Goal: Task Accomplishment & Management: Manage account settings

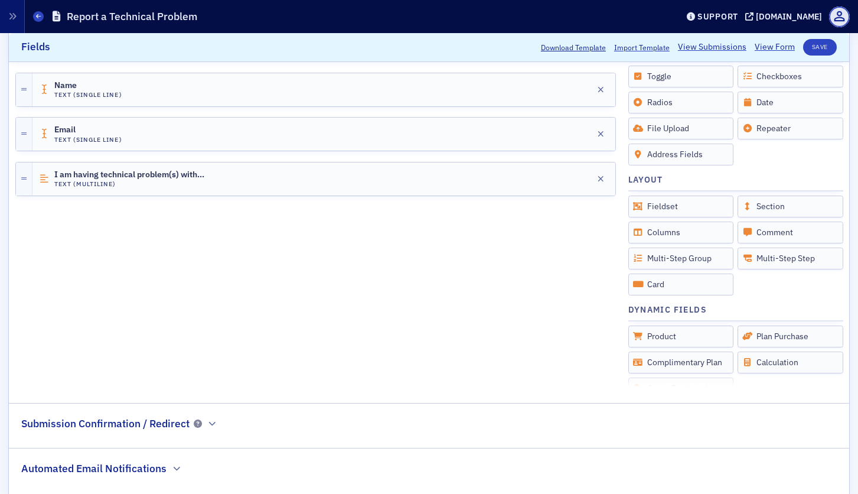
scroll to position [307, 0]
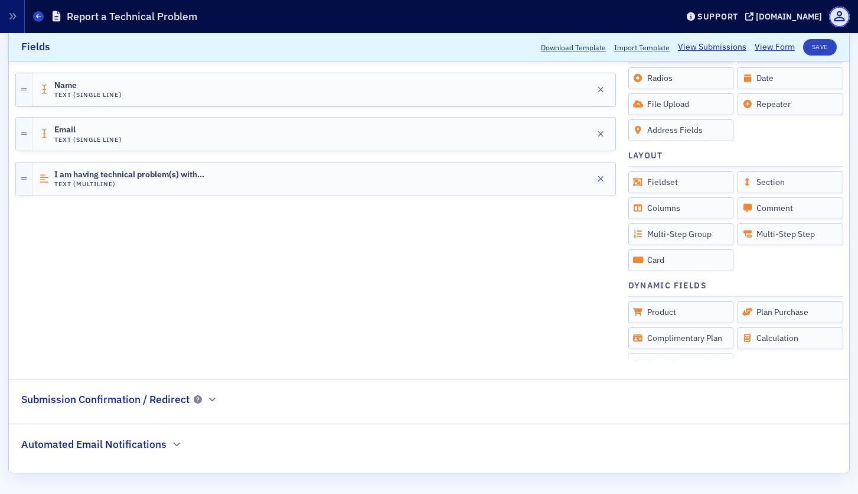
click at [204, 405] on div "Submission Confirmation / Redirect" at bounding box center [119, 393] width 196 height 28
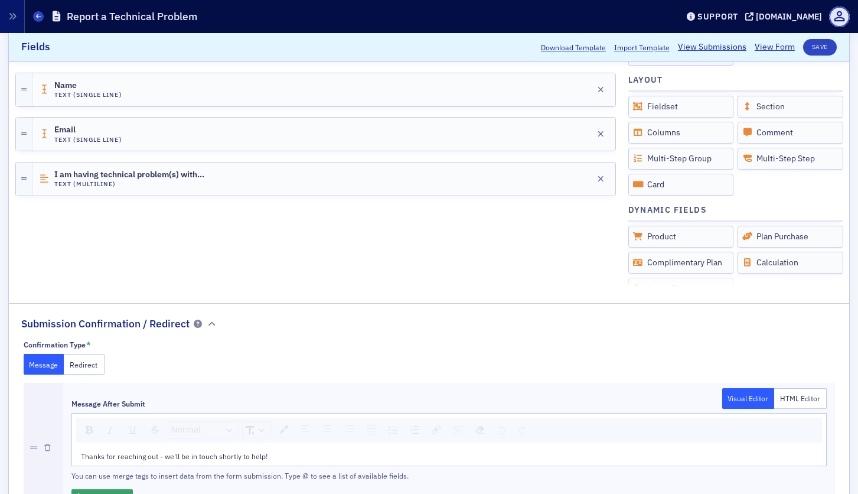
scroll to position [510, 0]
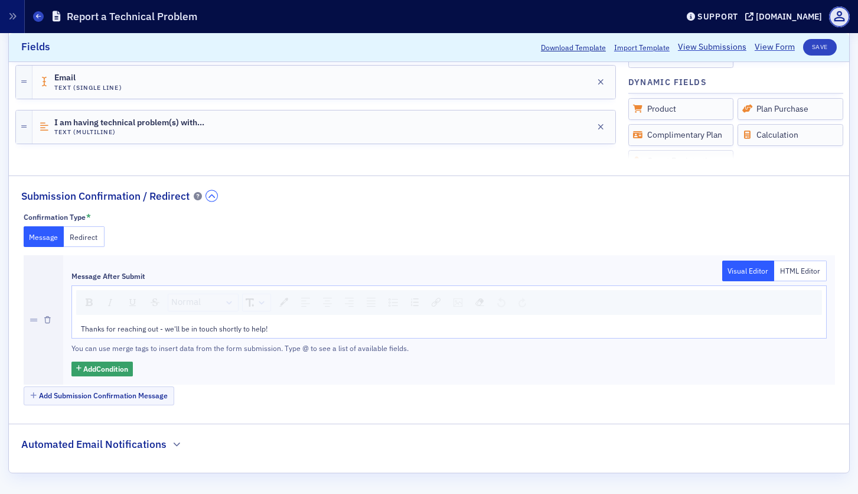
click at [212, 197] on icon "button" at bounding box center [212, 196] width 7 height 7
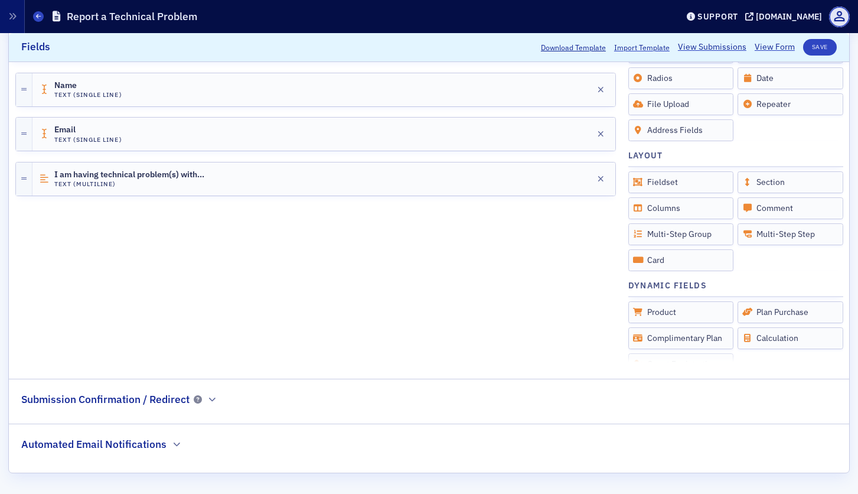
click at [164, 448] on h2 "Automated Email Notifications" at bounding box center [93, 444] width 145 height 15
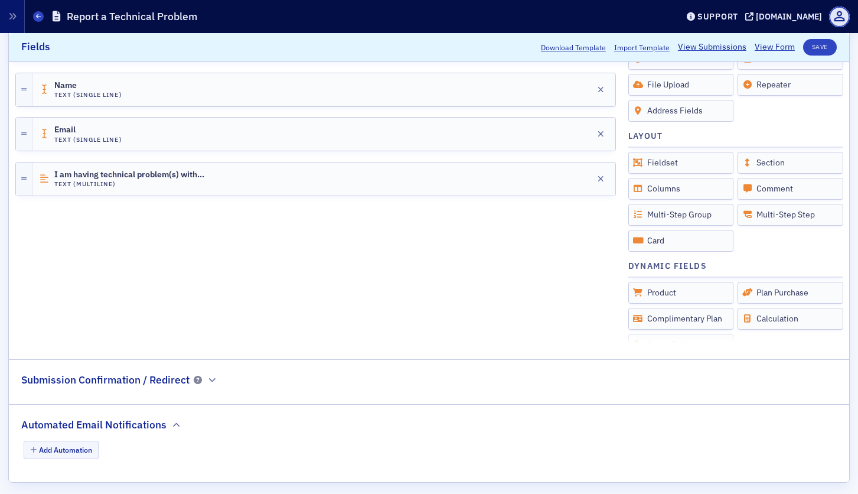
scroll to position [336, 0]
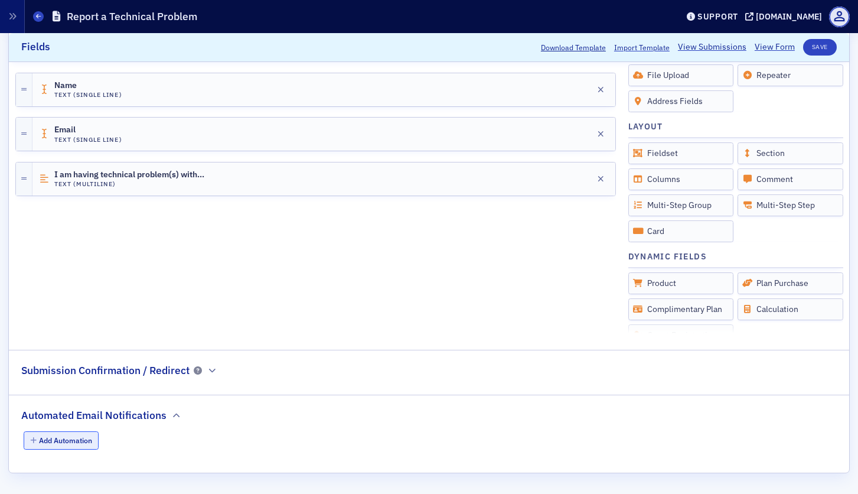
click at [80, 439] on button "Add Automation" at bounding box center [62, 440] width 76 height 18
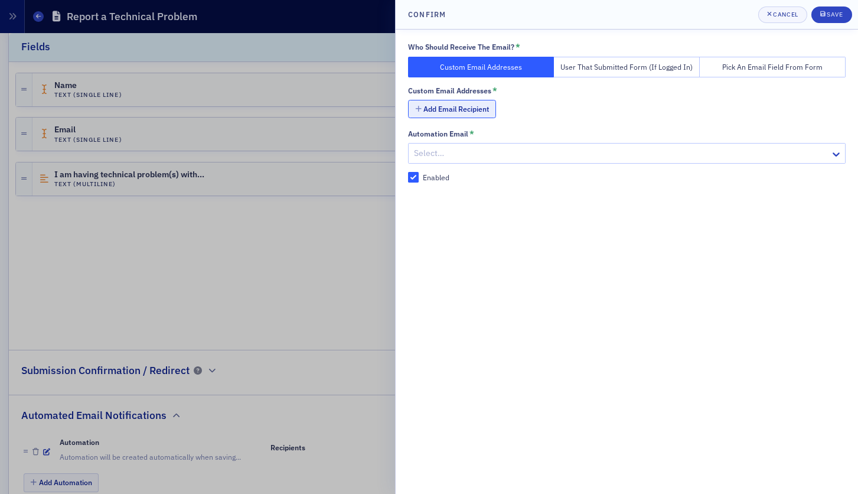
click at [480, 108] on button "Add Email Recipient" at bounding box center [452, 109] width 88 height 18
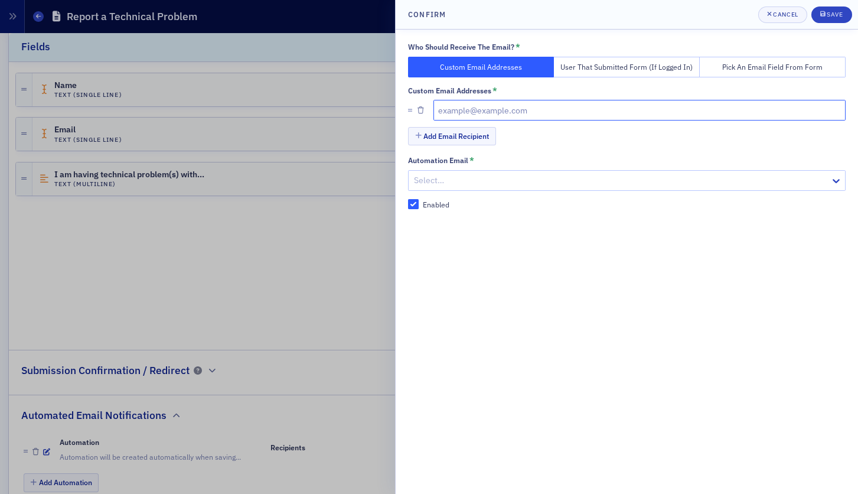
click at [489, 108] on input "text" at bounding box center [640, 110] width 413 height 21
drag, startPoint x: 489, startPoint y: 108, endPoint x: 456, endPoint y: 115, distance: 33.8
click at [456, 115] on input "text" at bounding box center [640, 110] width 413 height 21
paste input "technicalhelpline@nysscpa.org"
type input "technicalhelpline@nysscpa.org"
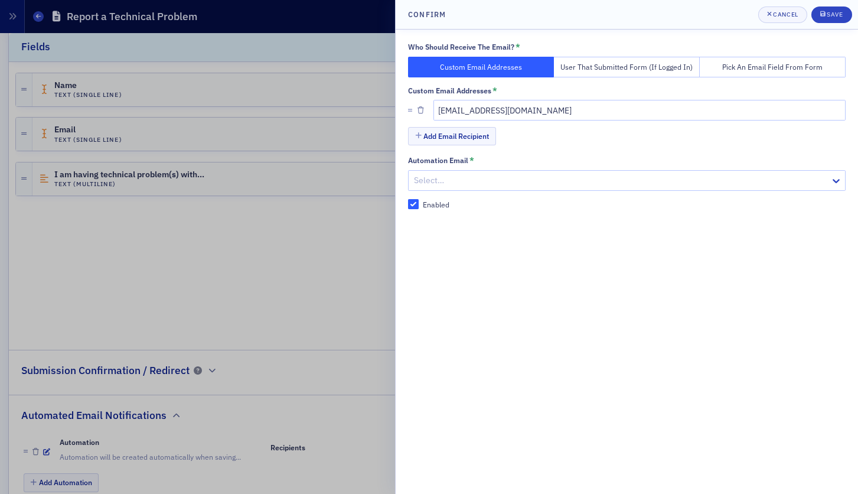
click at [606, 265] on div "Who Should Receive The Email? * Custom Email Addresses User That Submitted Form…" at bounding box center [627, 262] width 463 height 464
click at [487, 174] on div at bounding box center [609, 180] width 393 height 15
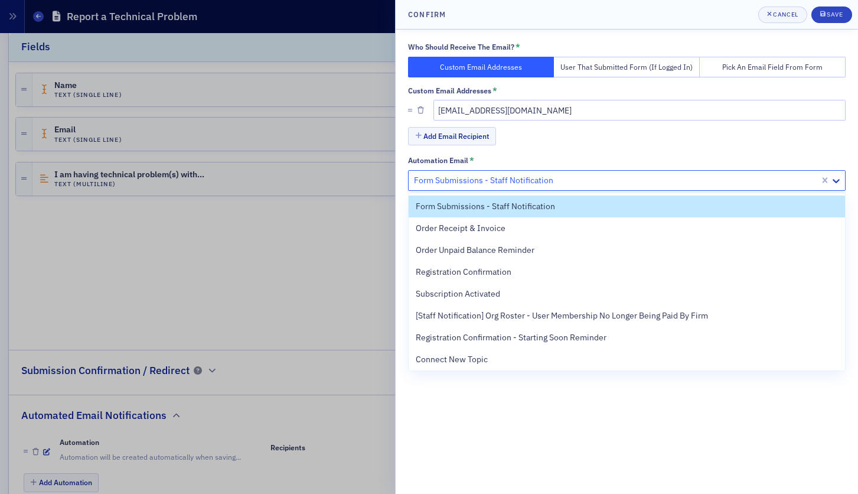
click at [543, 147] on div "Add Email Recipient" at bounding box center [627, 137] width 438 height 21
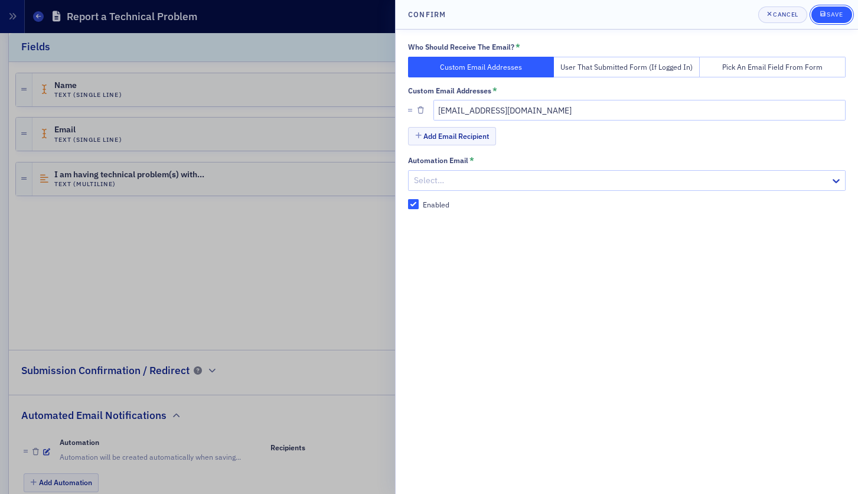
click at [838, 12] on div "Save" at bounding box center [835, 14] width 16 height 6
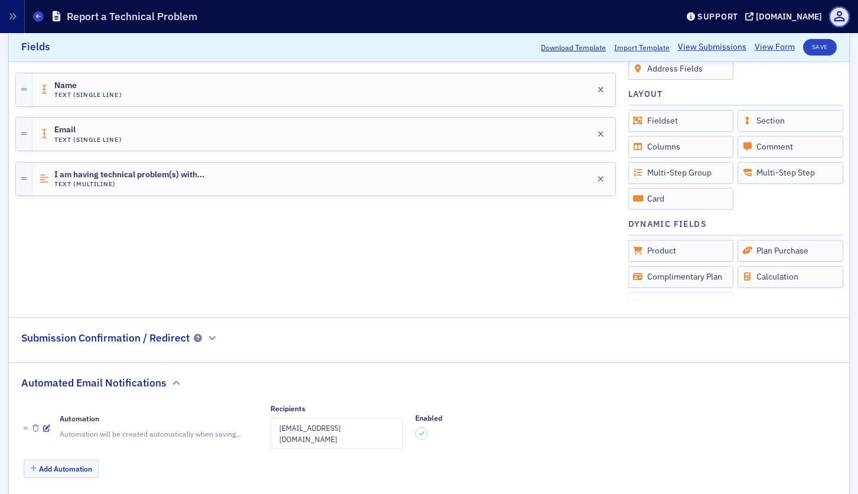
scroll to position [386, 0]
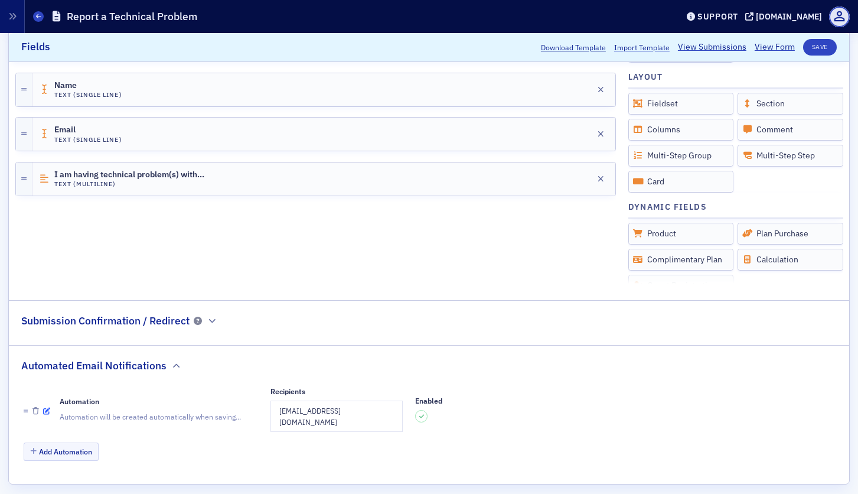
click at [48, 408] on icon "button" at bounding box center [46, 411] width 7 height 7
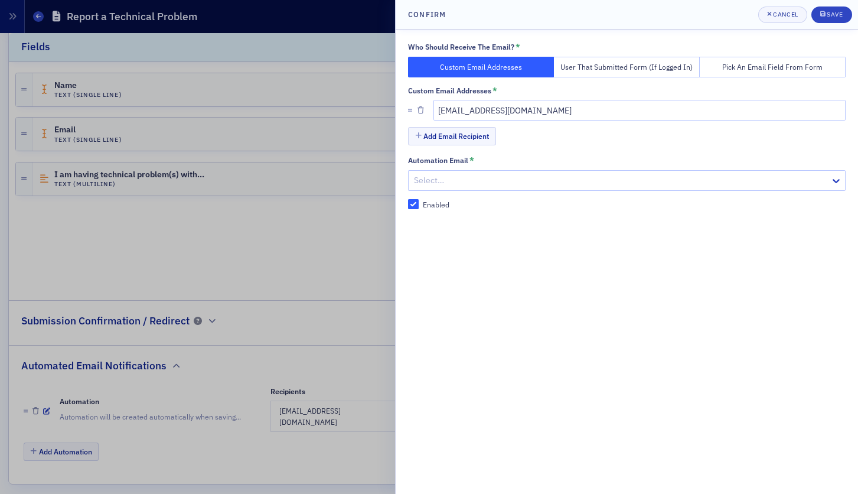
click at [580, 71] on button "User That Submitted Form (If Logged In)" at bounding box center [627, 67] width 146 height 21
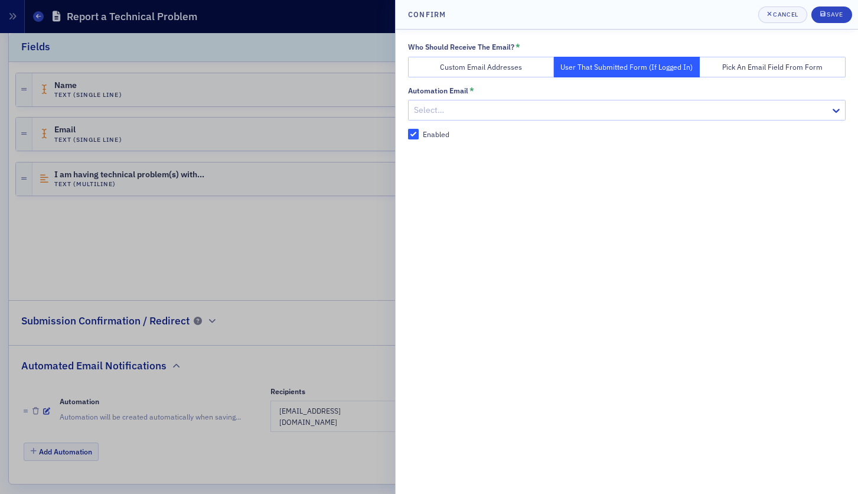
click at [489, 64] on button "Custom Email Addresses" at bounding box center [481, 67] width 146 height 21
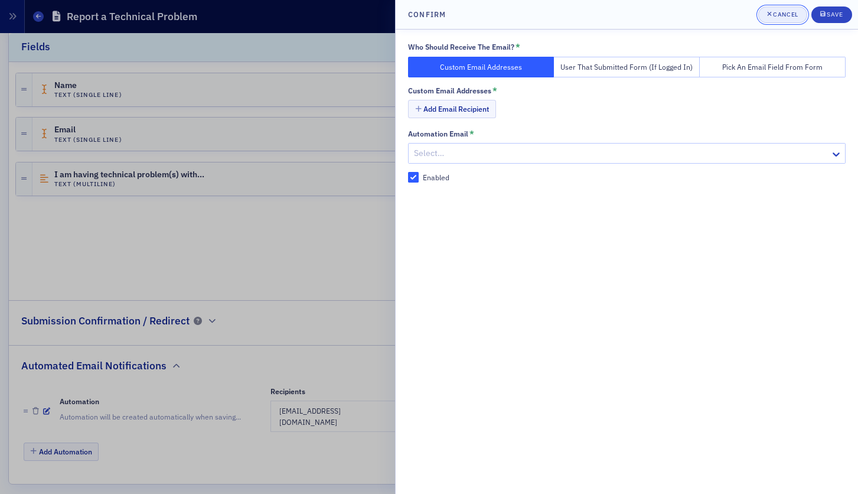
click at [788, 12] on div "Cancel" at bounding box center [785, 14] width 25 height 6
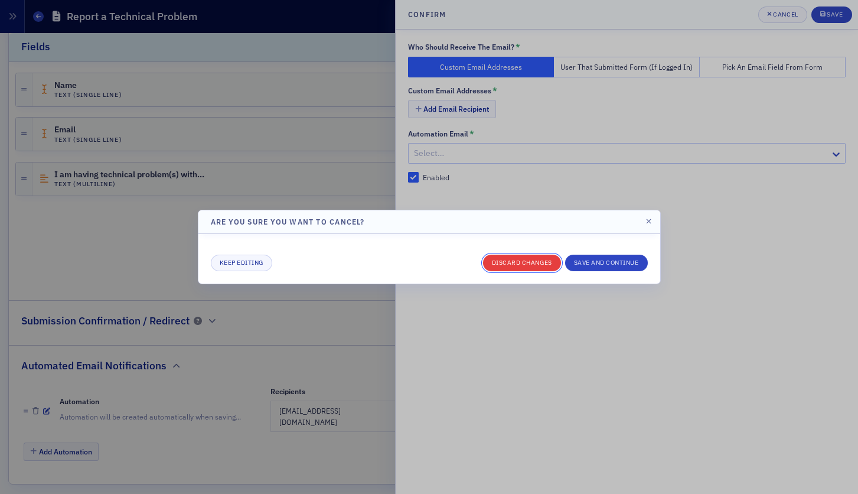
click at [532, 265] on button "Discard changes" at bounding box center [522, 263] width 78 height 17
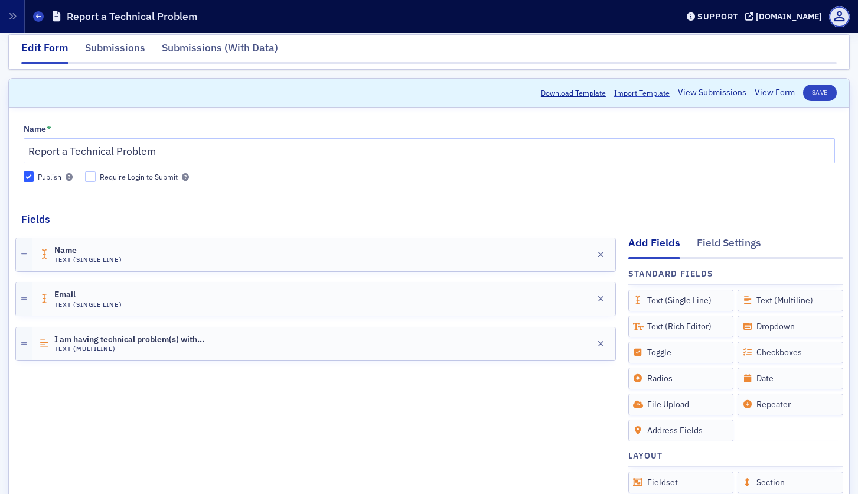
scroll to position [0, 0]
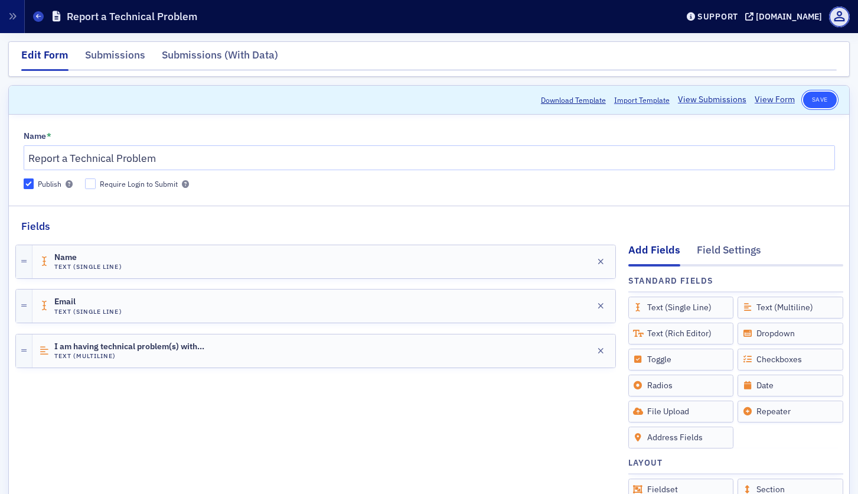
click at [813, 93] on button "Save" at bounding box center [820, 100] width 34 height 17
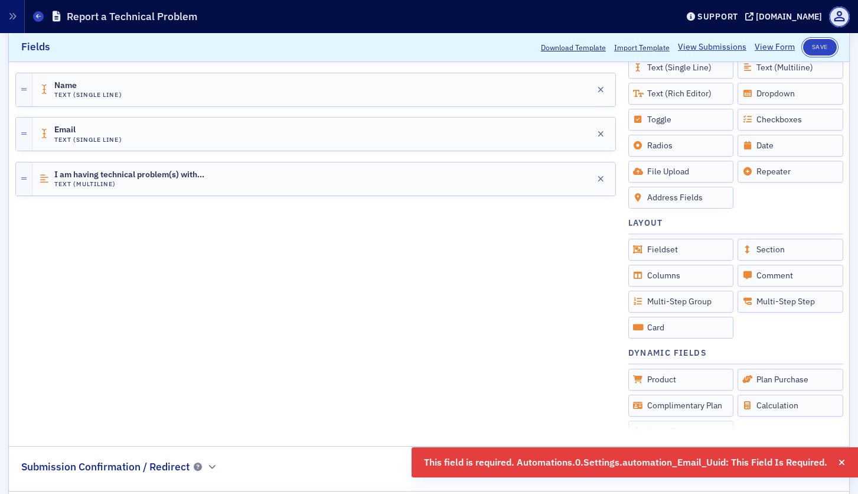
scroll to position [409, 0]
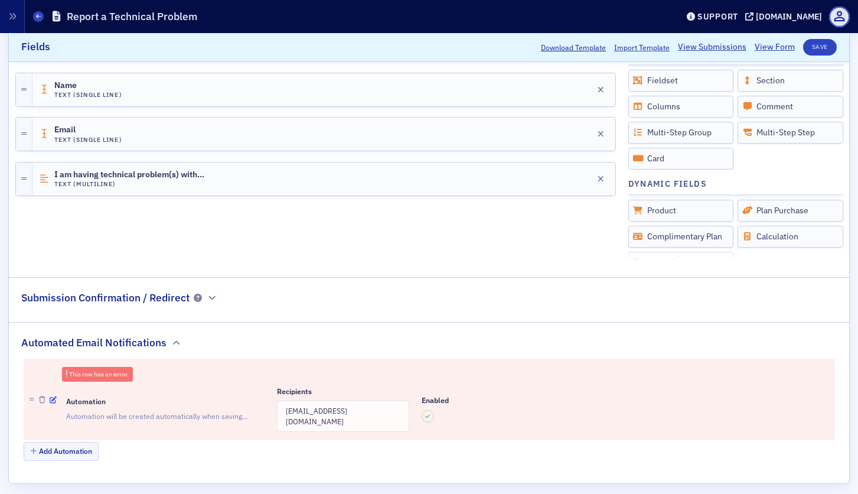
click at [53, 396] on icon "button" at bounding box center [53, 399] width 7 height 7
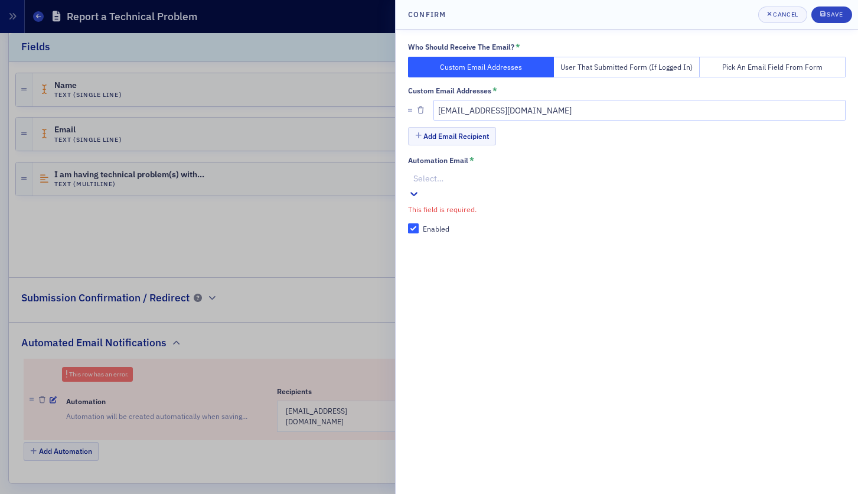
click at [487, 183] on div at bounding box center [628, 178] width 432 height 15
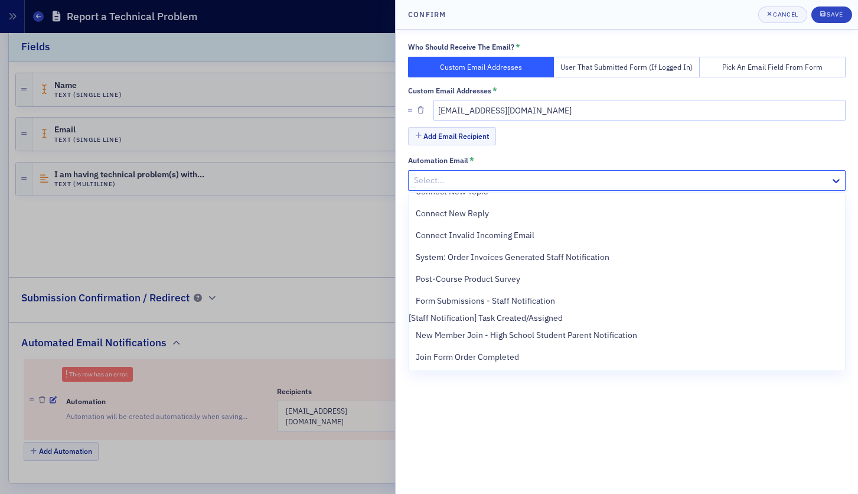
scroll to position [0, 0]
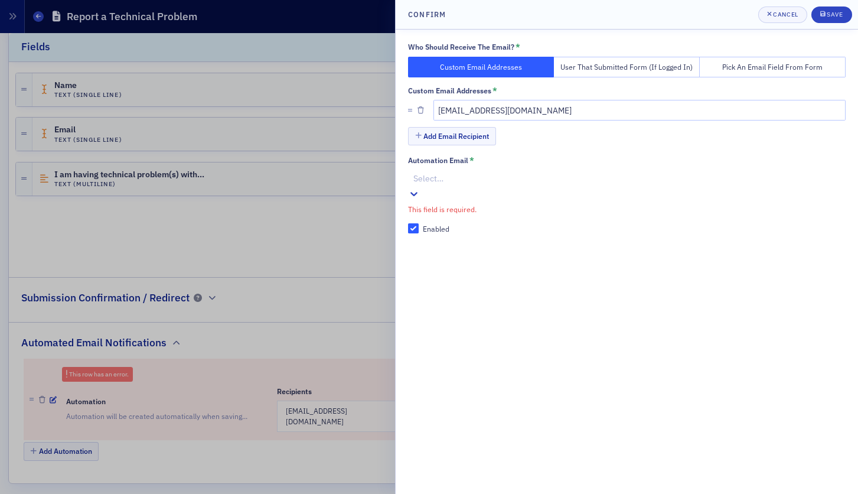
click at [327, 233] on div at bounding box center [429, 247] width 858 height 494
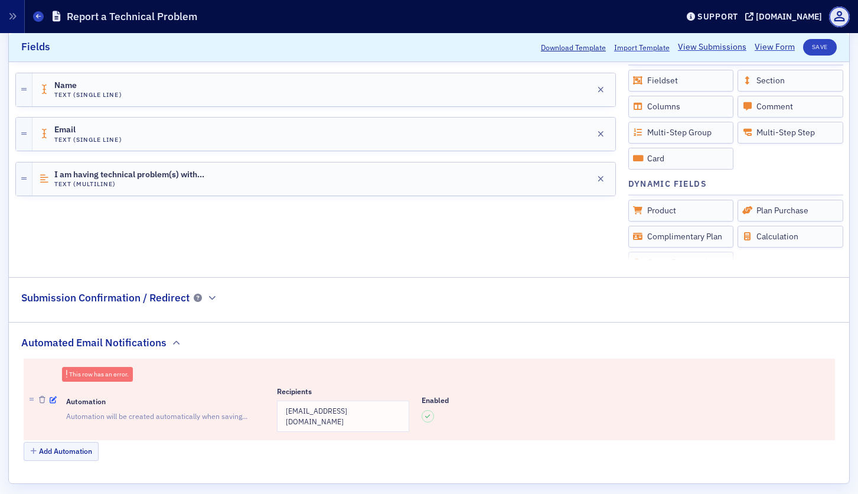
click at [52, 396] on icon "button" at bounding box center [53, 399] width 7 height 7
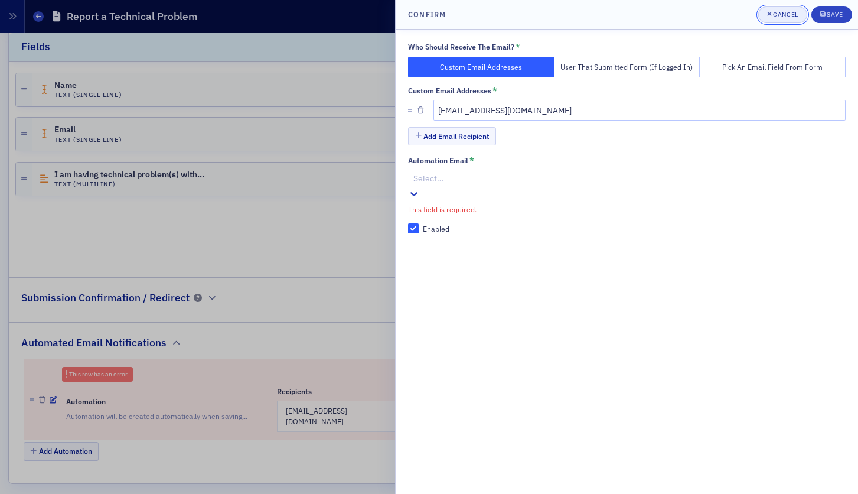
click at [783, 12] on div "Cancel" at bounding box center [785, 14] width 25 height 6
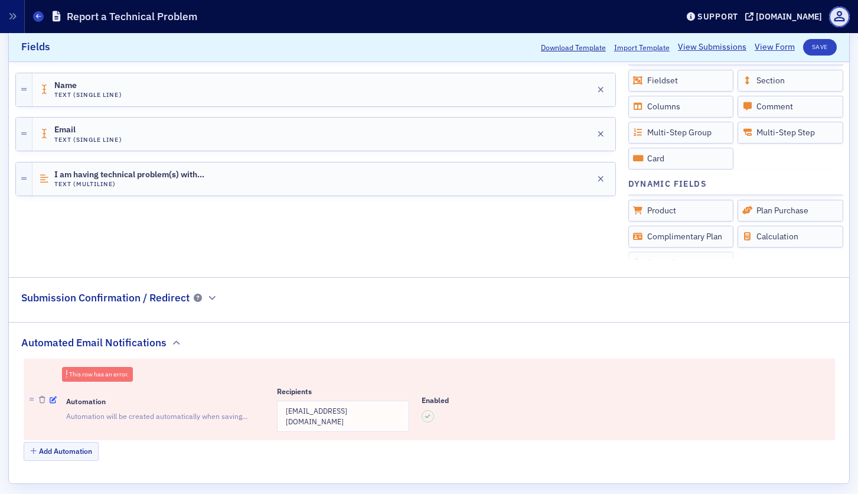
click at [53, 396] on icon "button" at bounding box center [53, 399] width 7 height 7
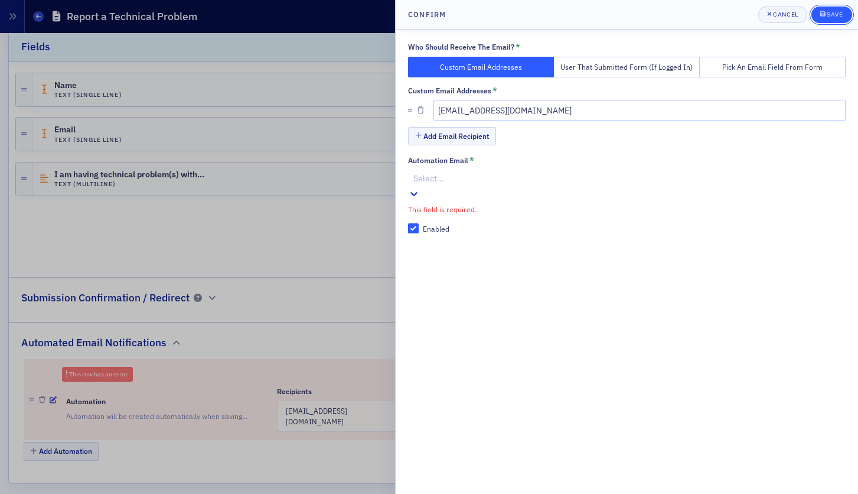
click at [836, 16] on div "Save" at bounding box center [835, 14] width 16 height 6
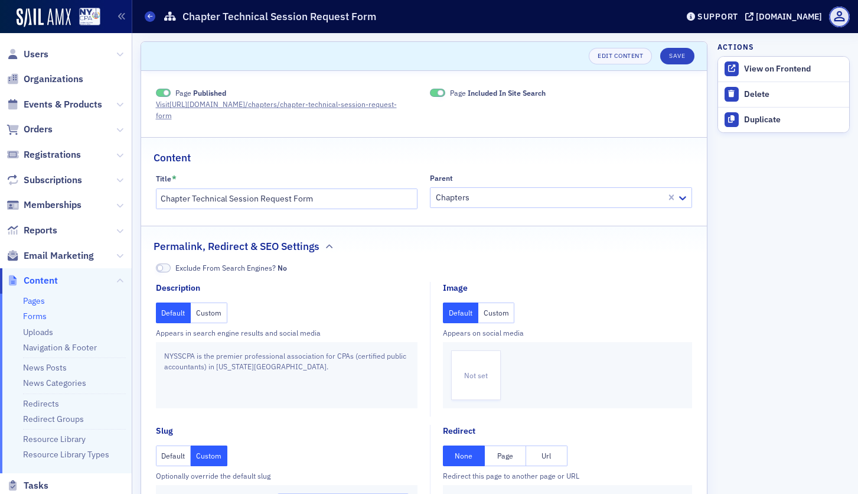
click at [36, 314] on link "Forms" at bounding box center [35, 316] width 24 height 11
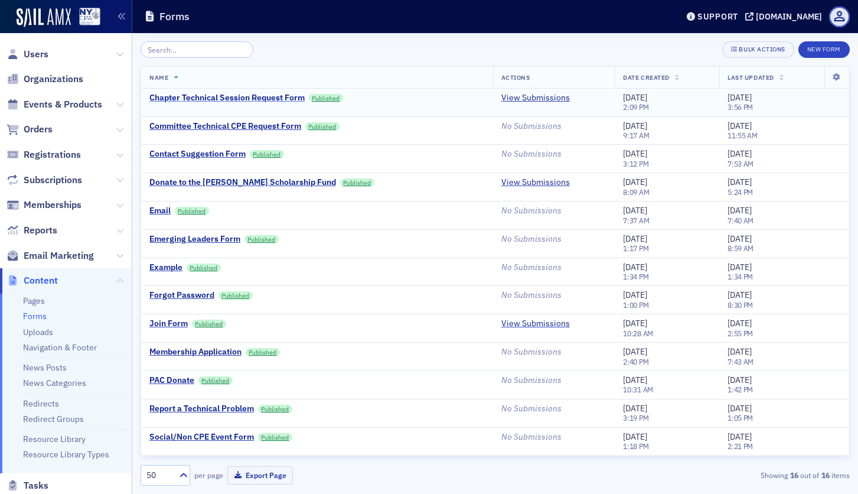
click at [235, 93] on div "Chapter Technical Session Request Form" at bounding box center [226, 98] width 155 height 11
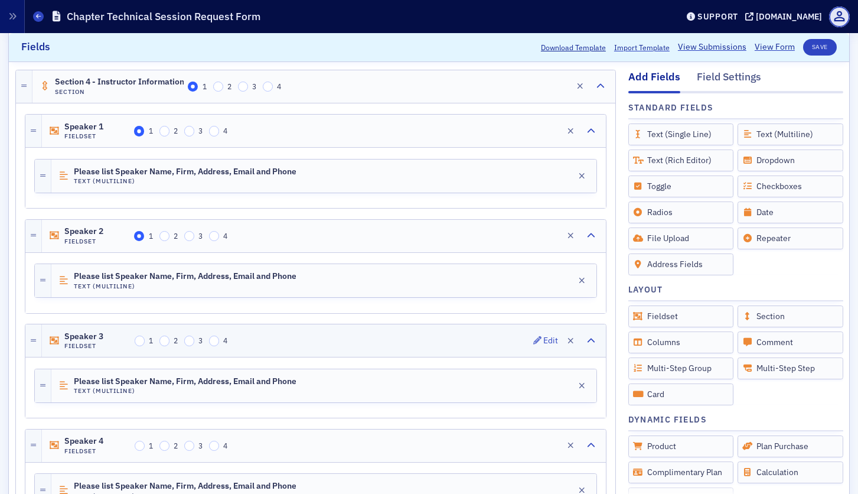
scroll to position [1843, 0]
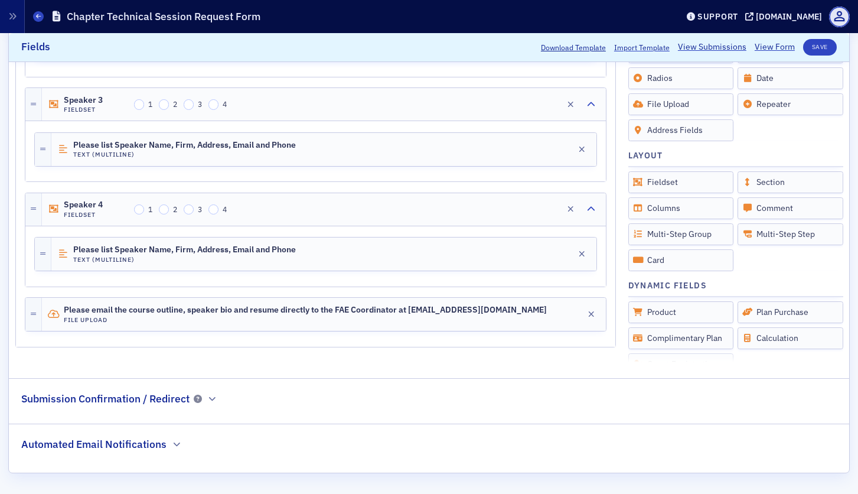
click at [167, 445] on div "Automated Email Notifications" at bounding box center [101, 438] width 161 height 28
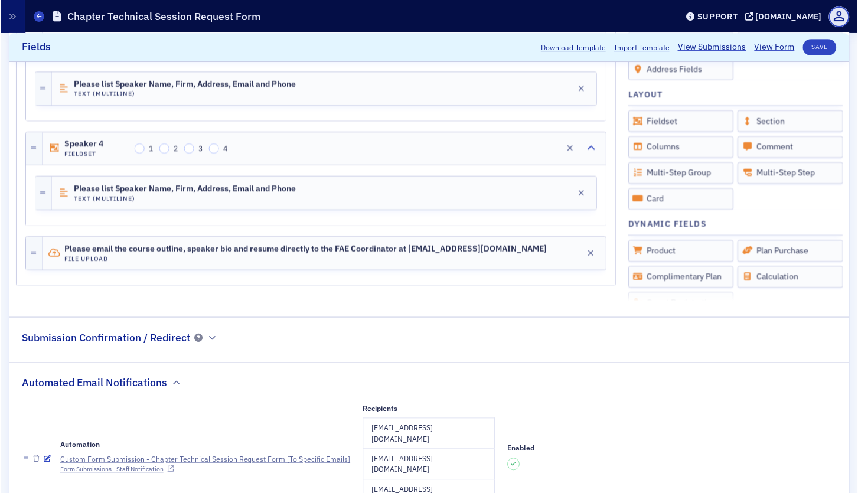
scroll to position [1961, 0]
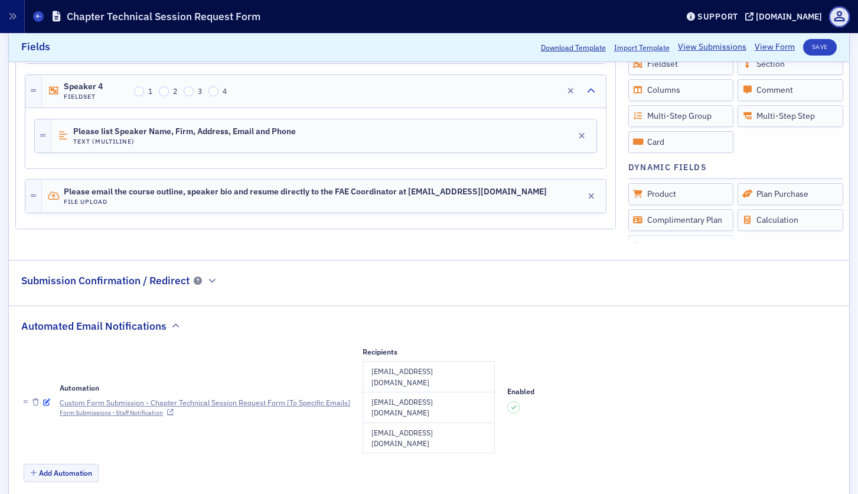
click at [44, 399] on icon "button" at bounding box center [46, 402] width 7 height 7
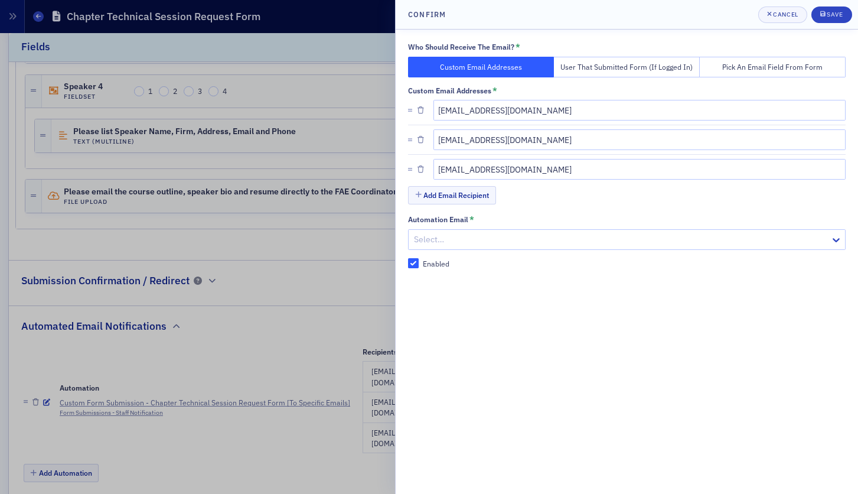
click at [657, 64] on button "User That Submitted Form (If Logged In)" at bounding box center [627, 67] width 146 height 21
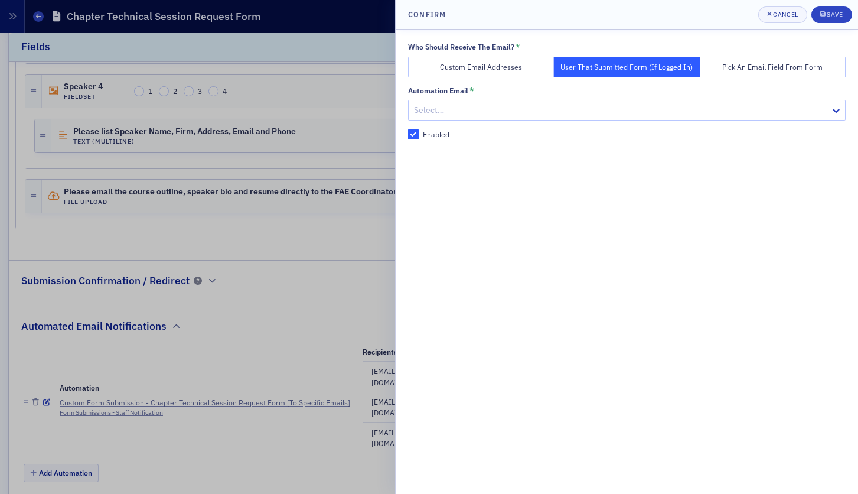
click at [765, 64] on button "Pick an Email Field From Form" at bounding box center [773, 67] width 146 height 21
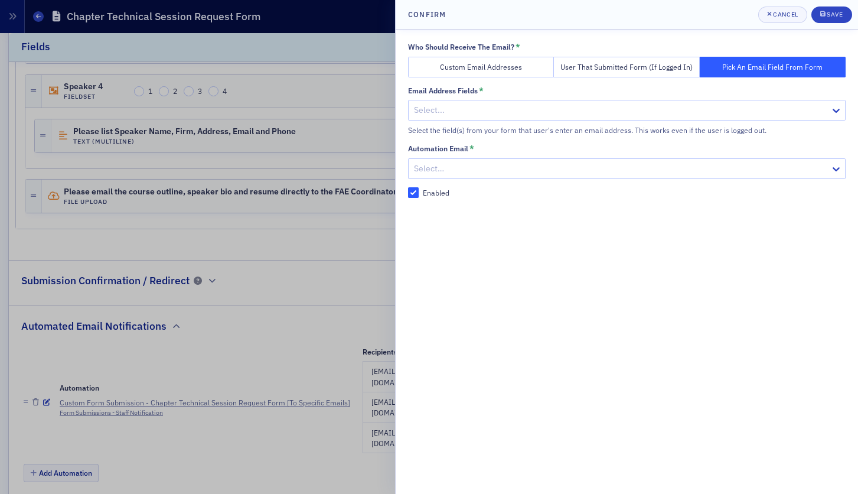
click at [472, 70] on button "Custom Email Addresses" at bounding box center [481, 67] width 146 height 21
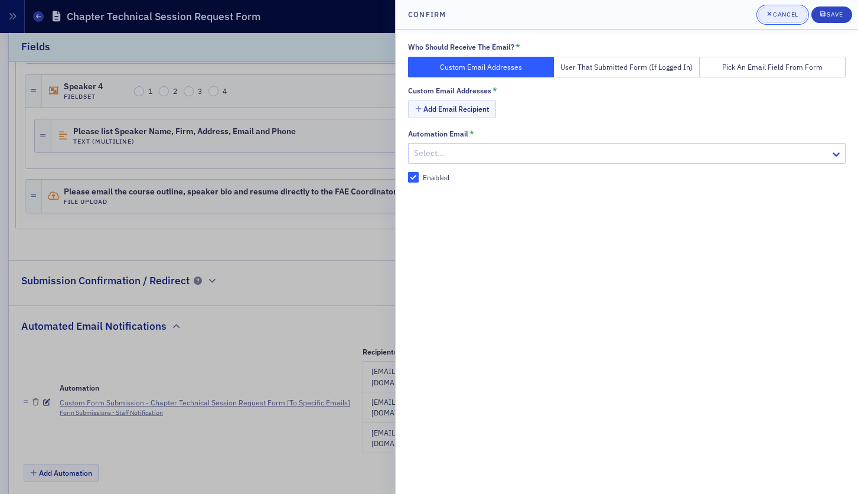
click at [776, 17] on div "Cancel" at bounding box center [785, 14] width 25 height 6
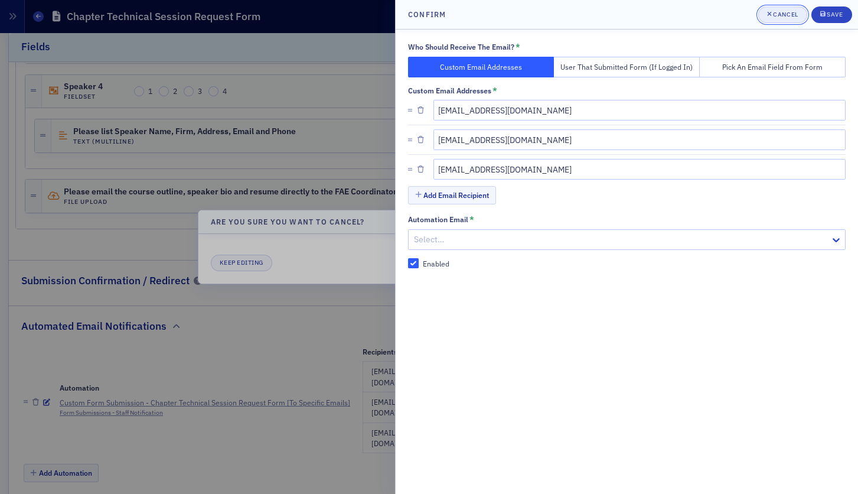
click at [772, 14] on div "button" at bounding box center [770, 14] width 6 height 9
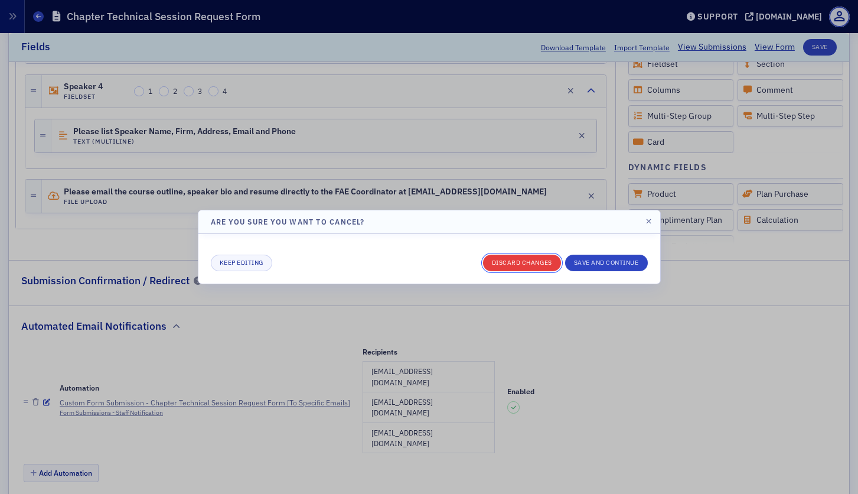
click at [538, 260] on button "Discard changes" at bounding box center [522, 263] width 78 height 17
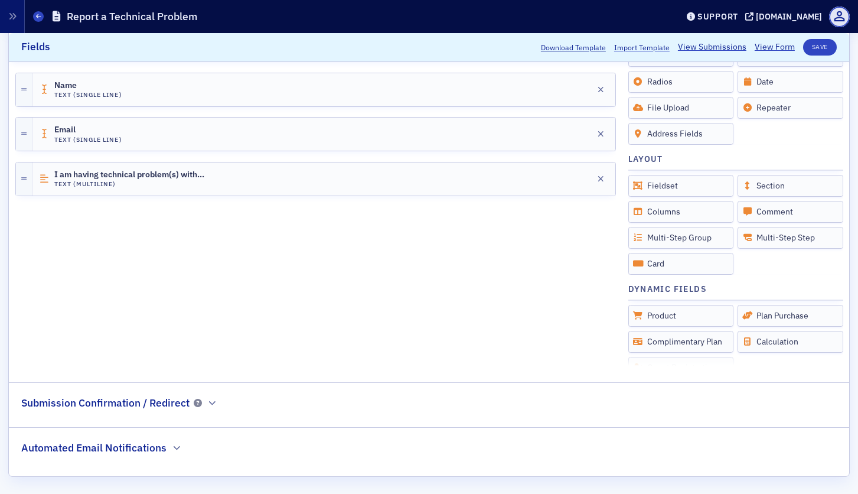
scroll to position [307, 0]
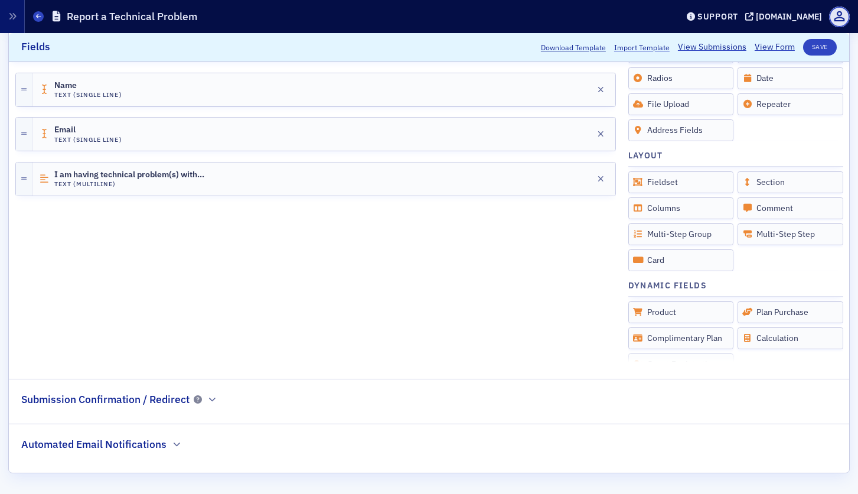
click at [168, 448] on div "Automated Email Notifications" at bounding box center [101, 438] width 161 height 28
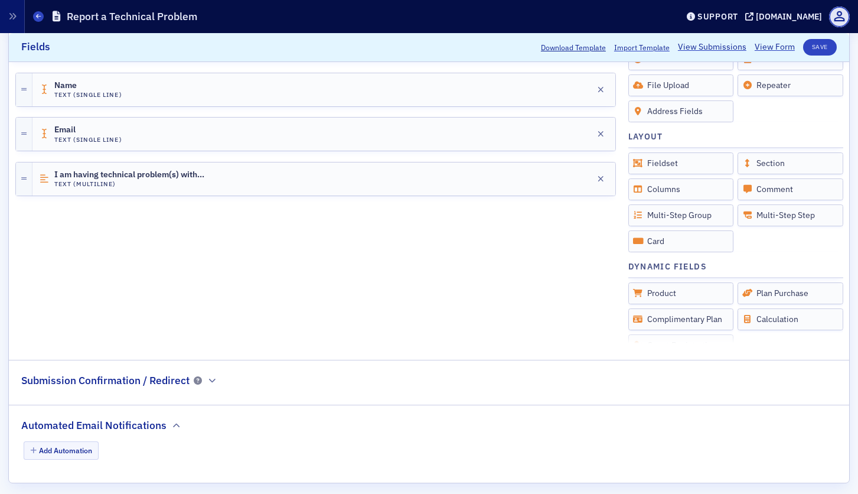
scroll to position [336, 0]
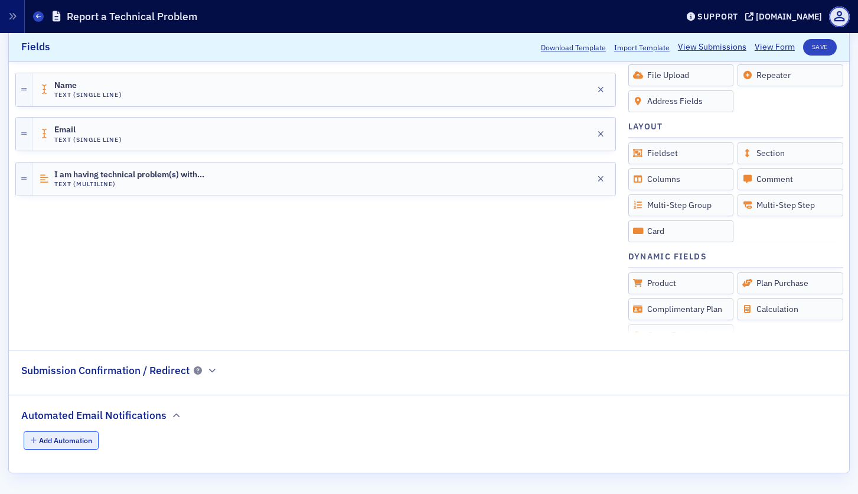
click at [75, 437] on button "Add Automation" at bounding box center [62, 440] width 76 height 18
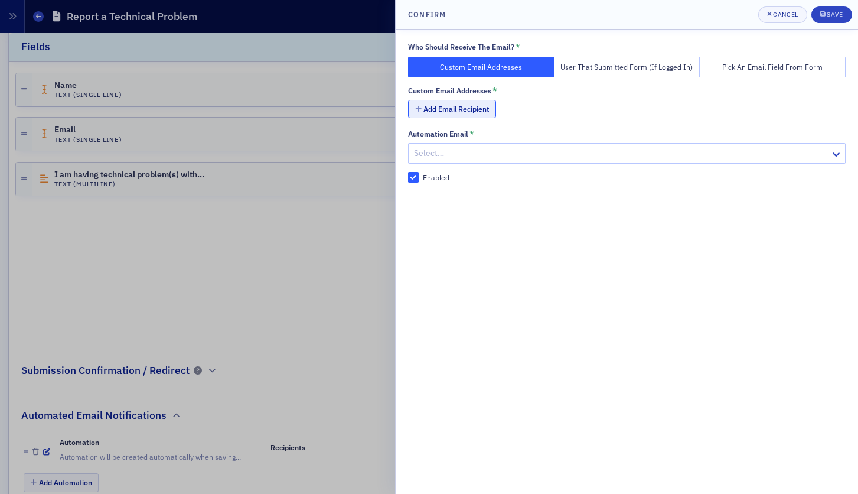
click at [450, 107] on button "Add Email Recipient" at bounding box center [452, 109] width 88 height 18
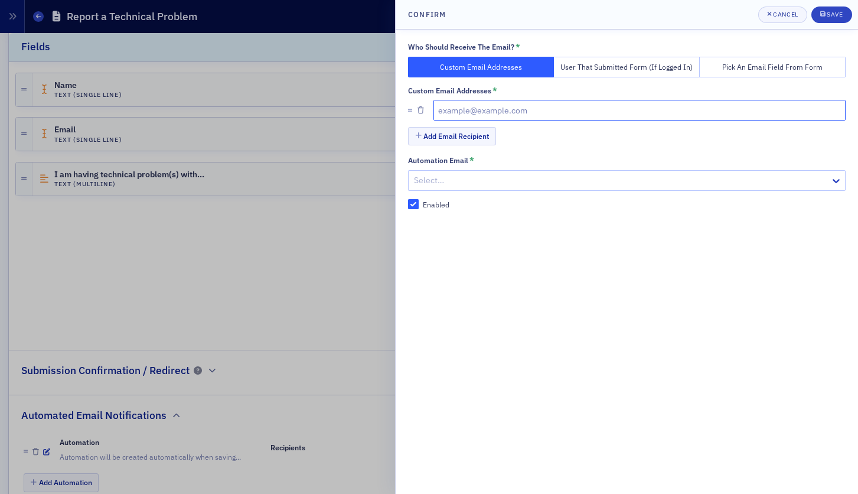
click at [490, 104] on input "text" at bounding box center [640, 110] width 413 height 21
paste input "technicalhelpline@nysscpa.org"
type input "technicalhelpline@nysscpa.org"
click at [472, 129] on button "Add Email Recipient" at bounding box center [452, 136] width 88 height 18
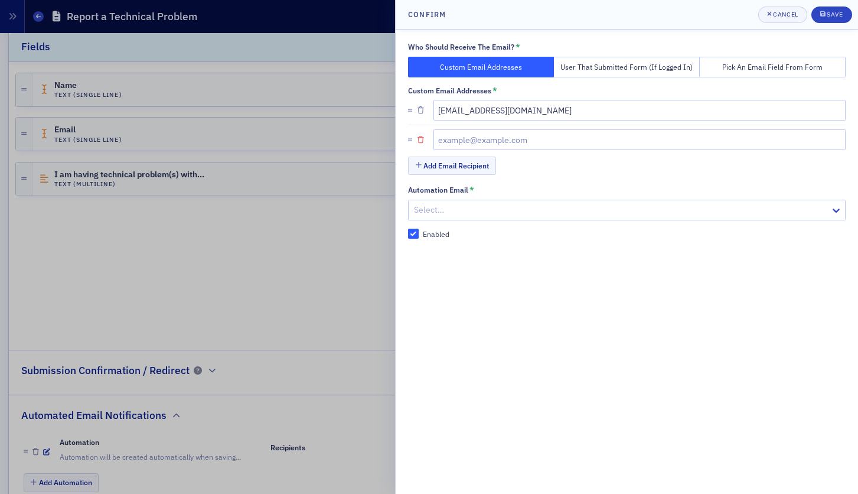
click at [422, 136] on icon "button" at bounding box center [421, 139] width 6 height 7
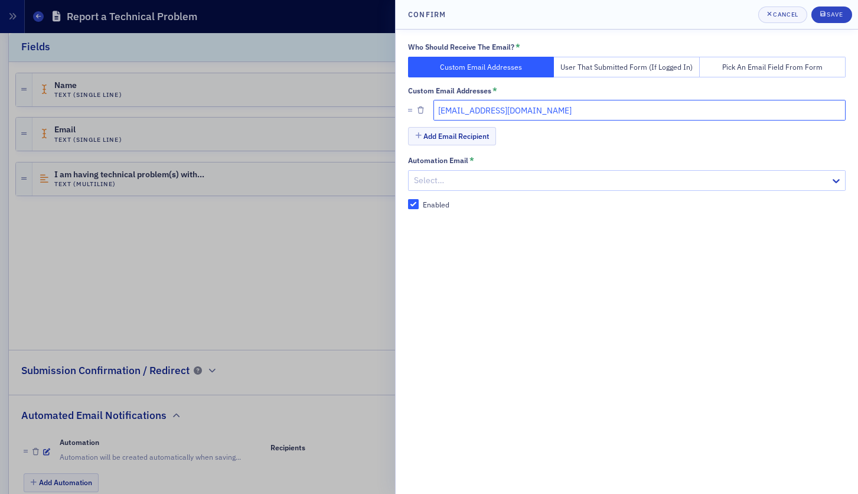
click at [604, 111] on input "technicalhelpline@nysscpa.org" at bounding box center [640, 110] width 413 height 21
click at [838, 9] on button "Save" at bounding box center [832, 14] width 41 height 17
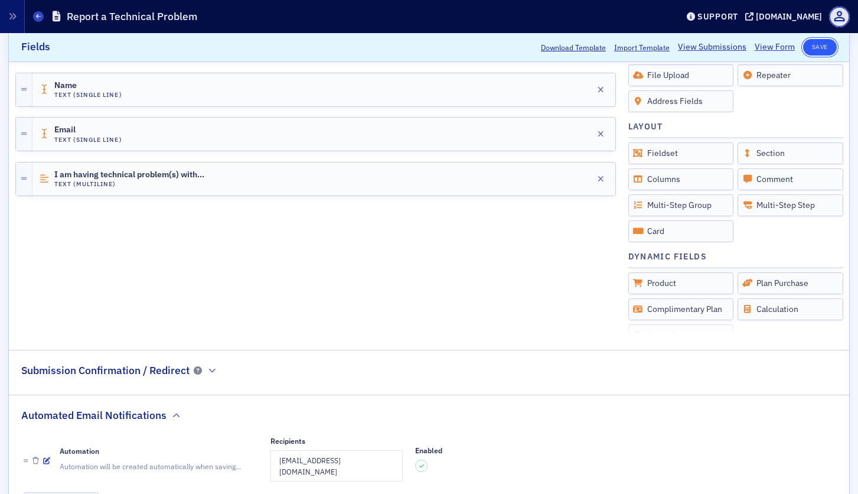
click at [809, 52] on button "Save" at bounding box center [820, 47] width 34 height 17
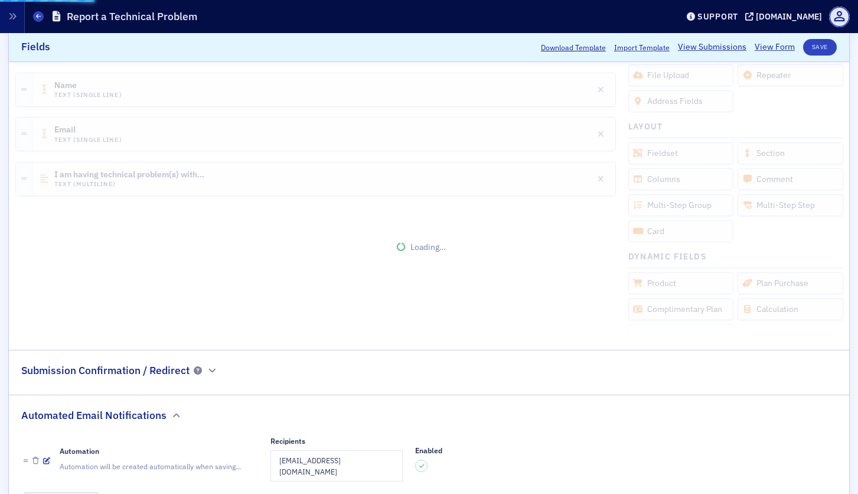
scroll to position [307, 0]
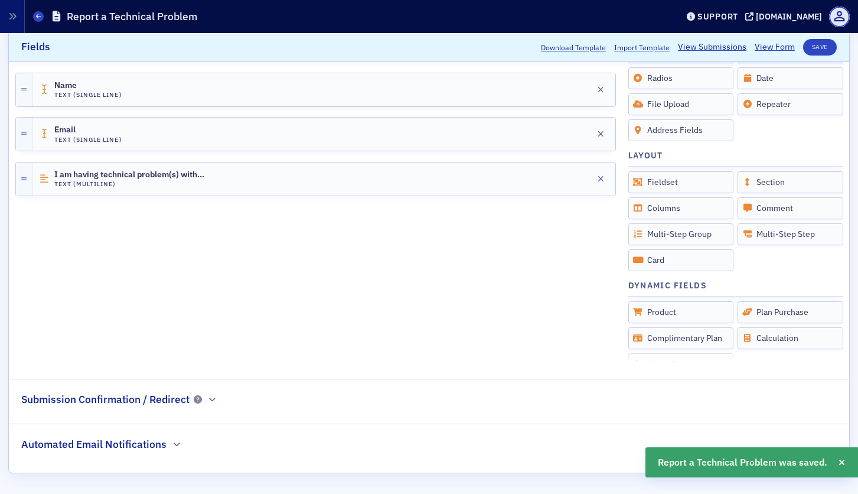
click at [152, 447] on h2 "Automated Email Notifications" at bounding box center [93, 444] width 145 height 15
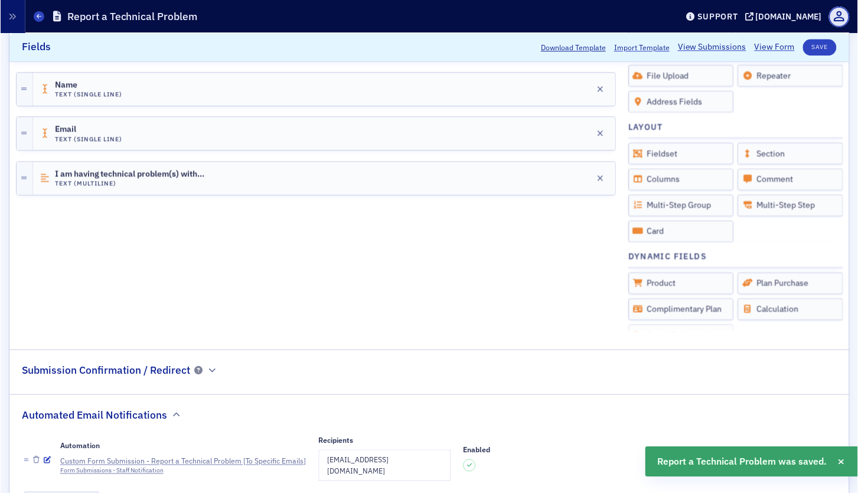
scroll to position [386, 0]
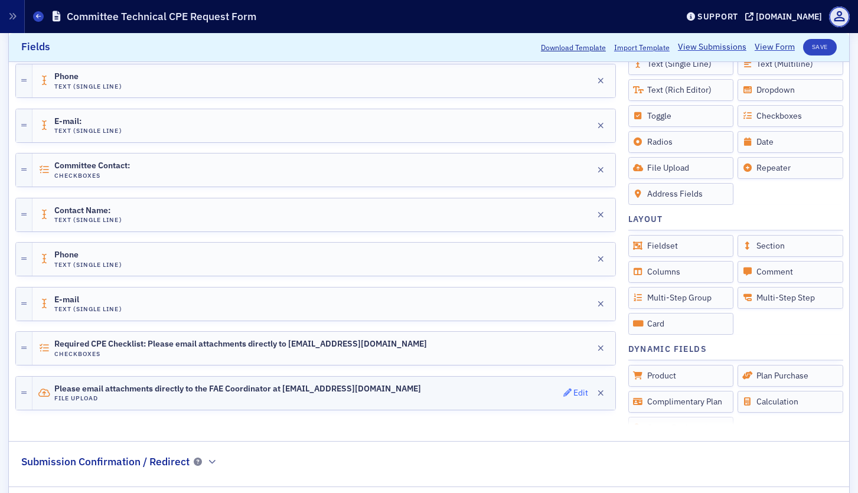
scroll to position [1388, 0]
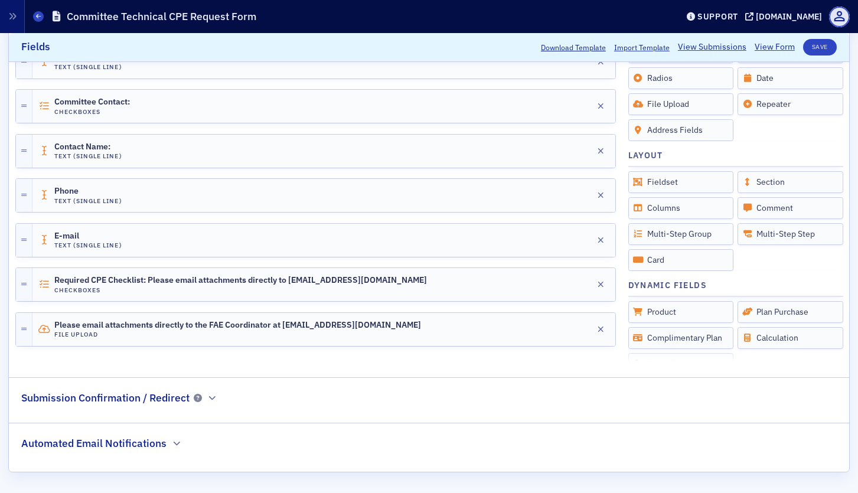
click at [124, 440] on h2 "Automated Email Notifications" at bounding box center [93, 443] width 145 height 15
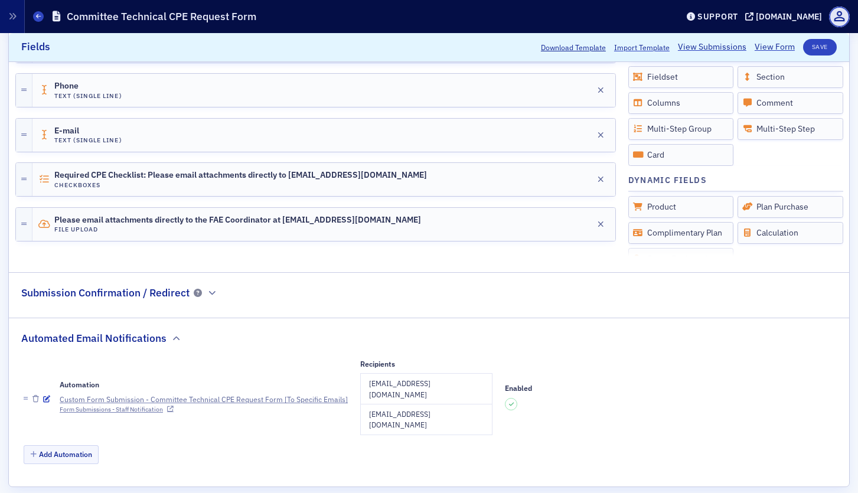
scroll to position [1486, 0]
click at [47, 396] on icon "button" at bounding box center [46, 397] width 7 height 7
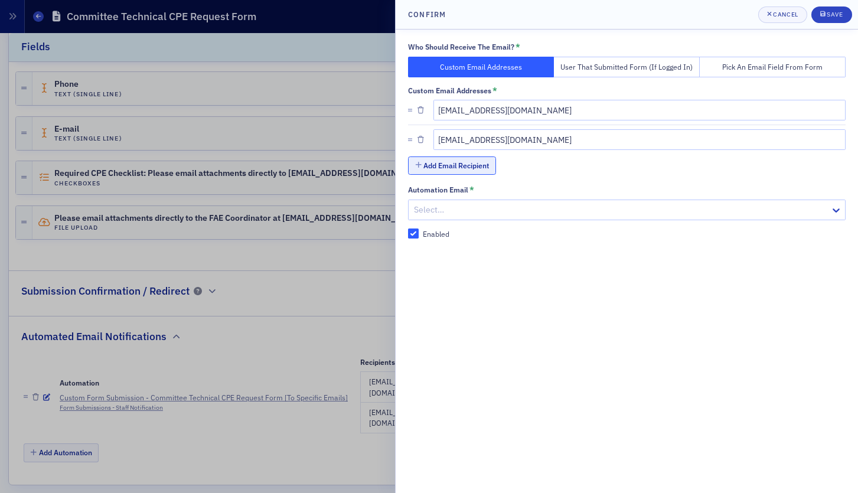
click at [457, 168] on button "Add Email Recipient" at bounding box center [452, 166] width 88 height 18
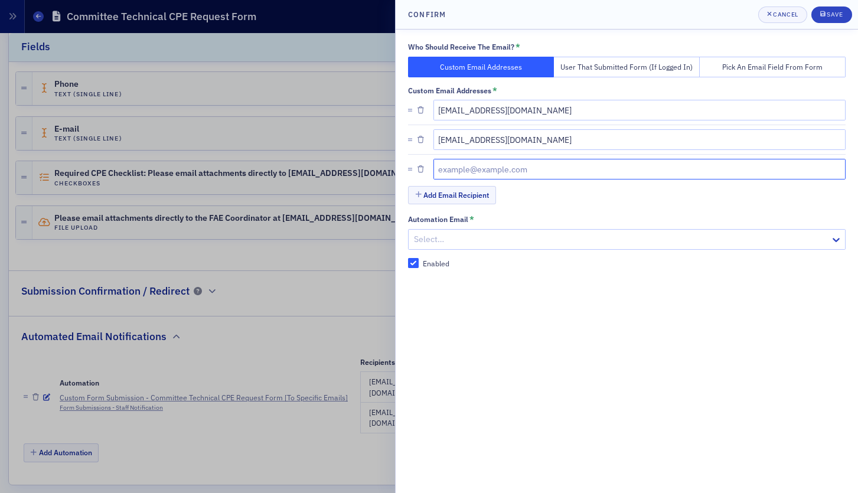
click at [473, 167] on input "text" at bounding box center [640, 169] width 413 height 21
paste input "[EMAIL_ADDRESS][DOMAIN_NAME]"
type input "[EMAIL_ADDRESS][DOMAIN_NAME]"
click at [669, 193] on div "Add Email Recipient" at bounding box center [627, 196] width 438 height 21
click at [837, 9] on button "Save" at bounding box center [832, 14] width 41 height 17
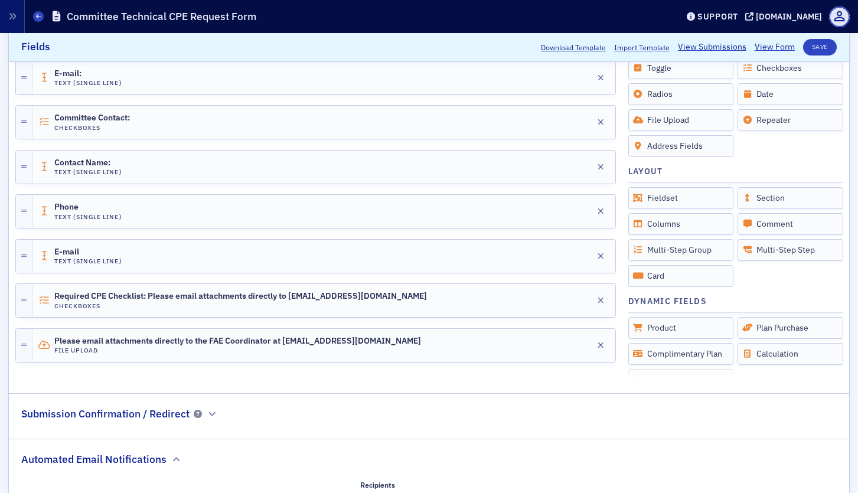
scroll to position [1507, 0]
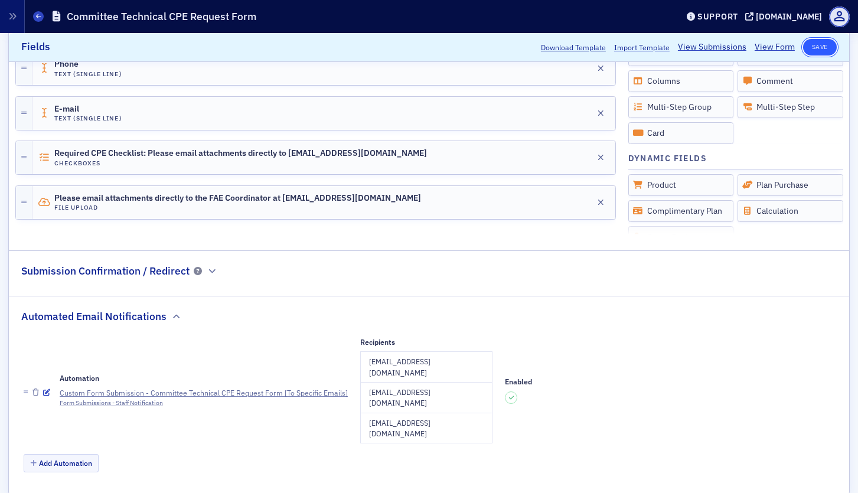
click at [820, 45] on button "Save" at bounding box center [820, 47] width 34 height 17
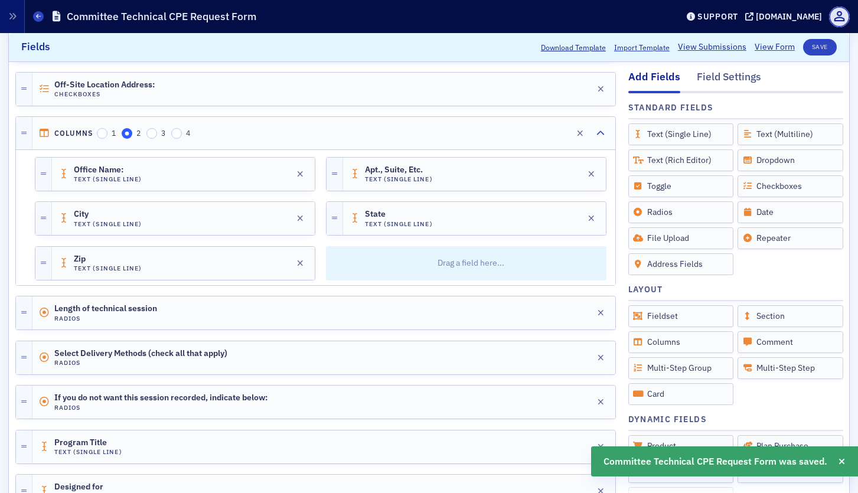
scroll to position [443, 0]
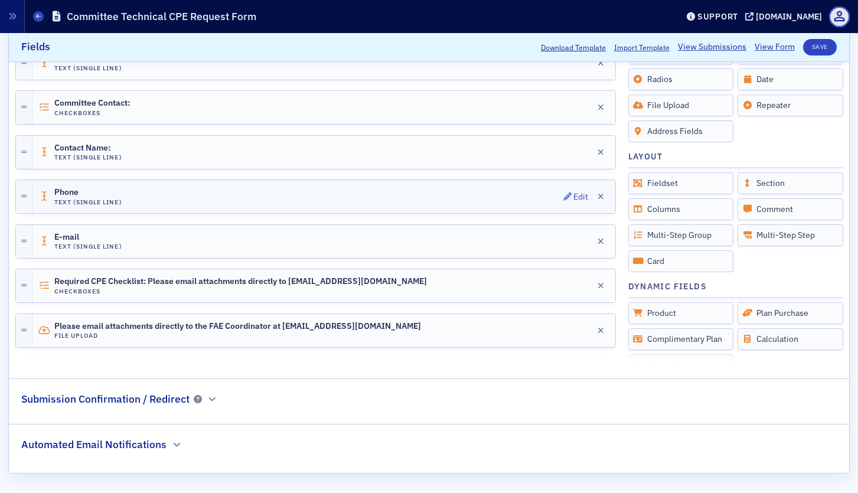
scroll to position [1388, 0]
click at [122, 445] on h2 "Automated Email Notifications" at bounding box center [93, 443] width 145 height 15
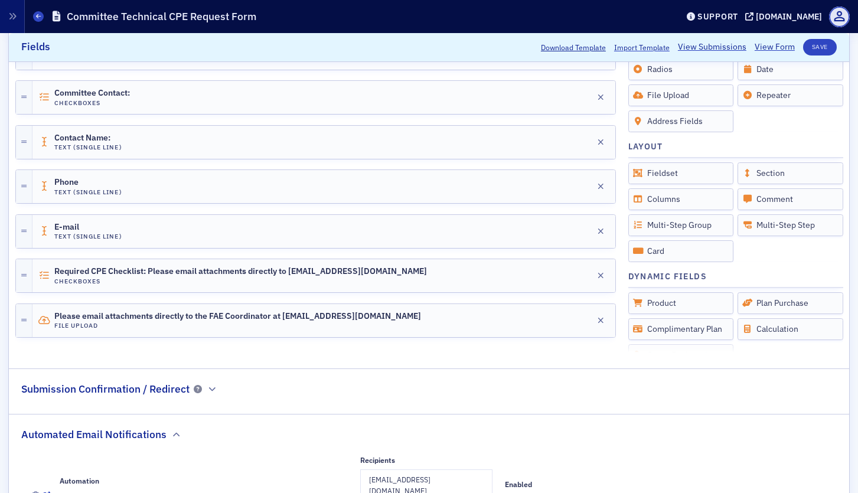
scroll to position [1486, 0]
